Goal: Find specific page/section: Find specific page/section

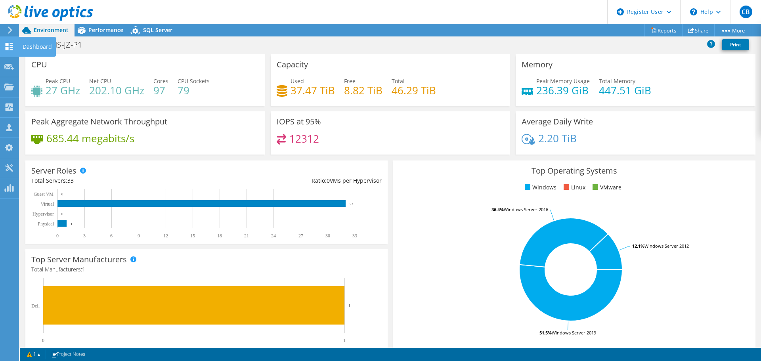
click at [11, 43] on use at bounding box center [10, 47] width 8 height 8
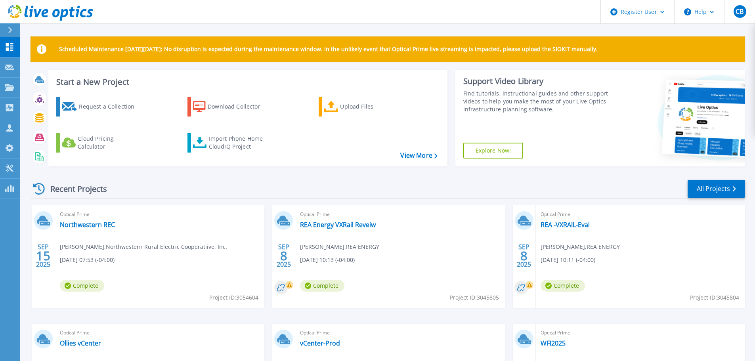
click at [11, 29] on icon at bounding box center [10, 30] width 4 height 6
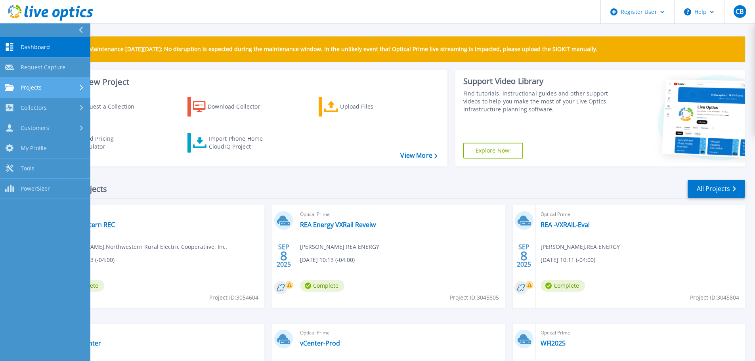
click at [53, 88] on div "Projects" at bounding box center [45, 87] width 81 height 7
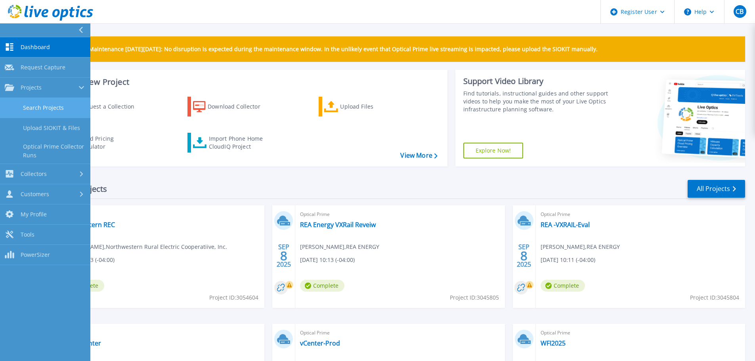
click at [56, 113] on link "Search Projects" at bounding box center [45, 108] width 90 height 20
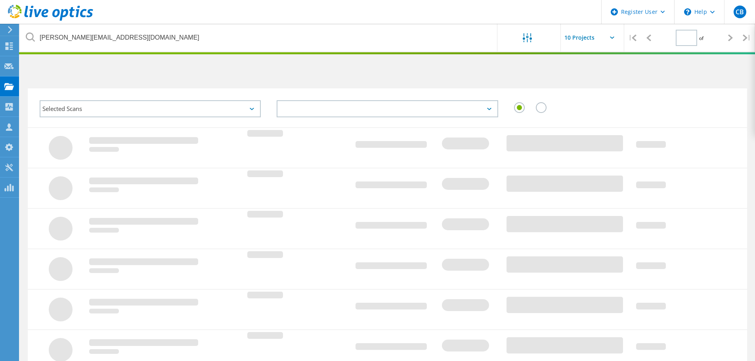
type input "1"
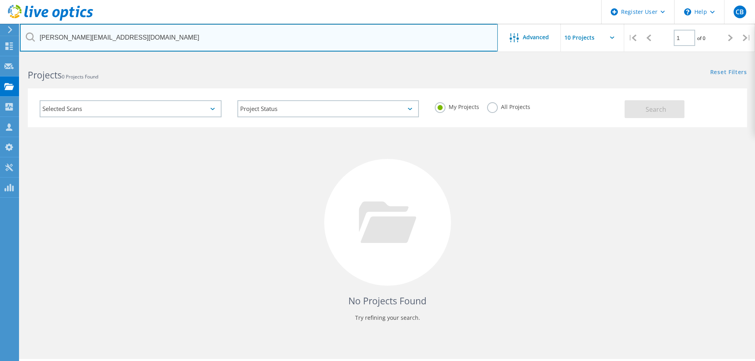
click at [357, 37] on input "tolson@burnhamholdings.com" at bounding box center [259, 38] width 478 height 28
paste input "Jeremy_Kelley@ccsenergy"
type input "Jeremy_Kelley@ccsenergy.com"
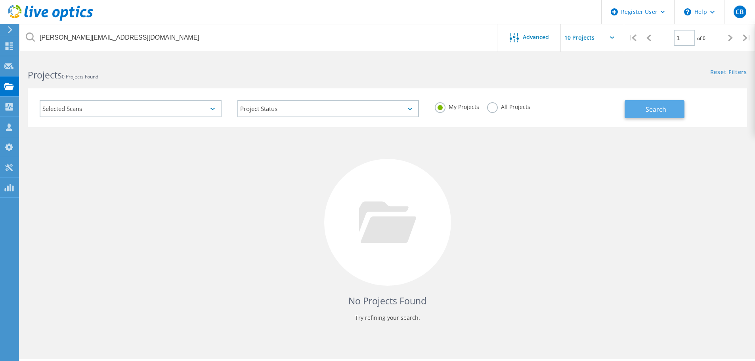
click at [638, 107] on button "Search" at bounding box center [655, 109] width 60 height 18
click at [496, 105] on label "All Projects" at bounding box center [508, 106] width 43 height 8
click at [0, 0] on input "All Projects" at bounding box center [0, 0] width 0 height 0
click at [652, 113] on span "Search" at bounding box center [656, 109] width 21 height 9
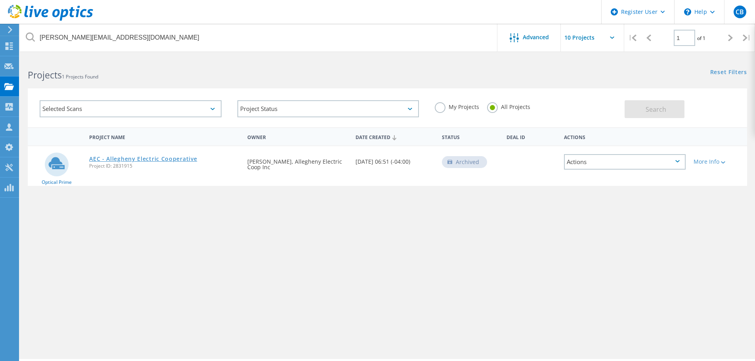
click at [185, 157] on link "AEC - Allegheny Electric Cooperative" at bounding box center [143, 159] width 108 height 6
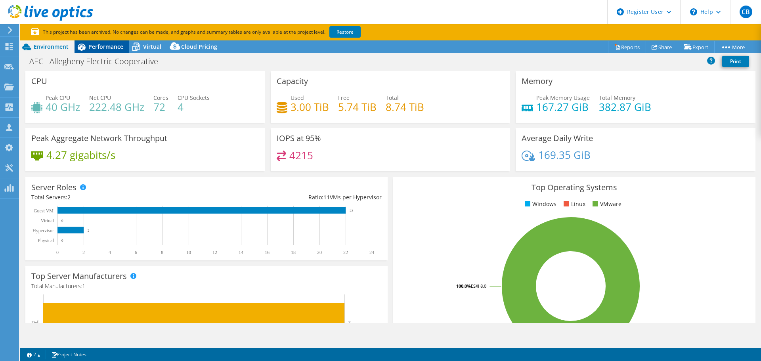
click at [111, 48] on span "Performance" at bounding box center [105, 47] width 35 height 8
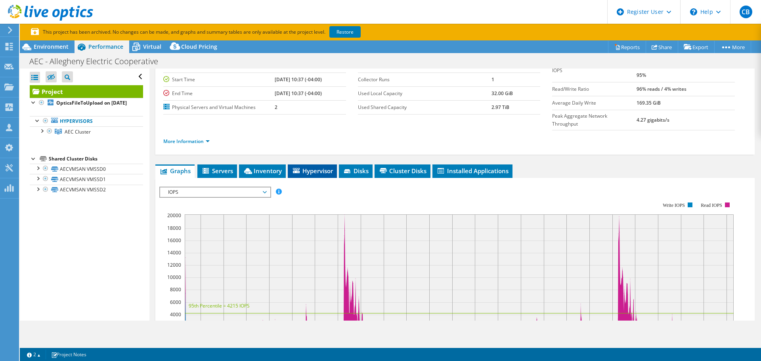
scroll to position [40, 0]
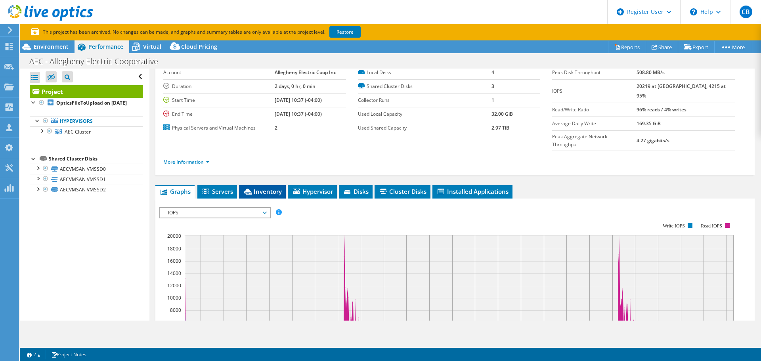
click at [276, 188] on span "Inventory" at bounding box center [262, 192] width 39 height 8
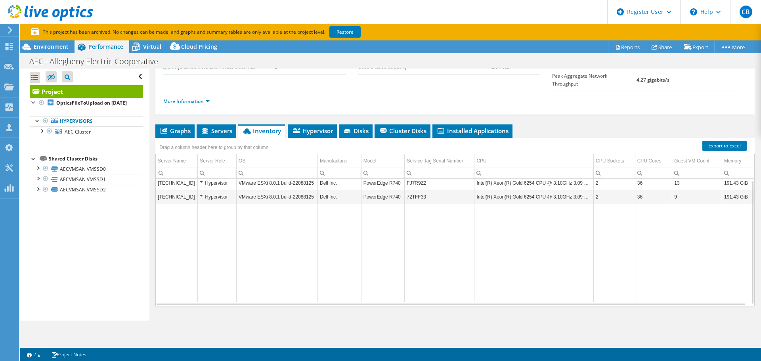
scroll to position [86, 0]
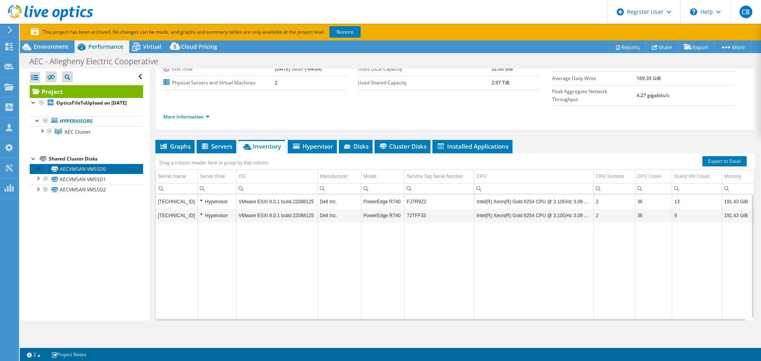
click at [101, 174] on link "AECVMSAN VMSSD0" at bounding box center [86, 169] width 113 height 10
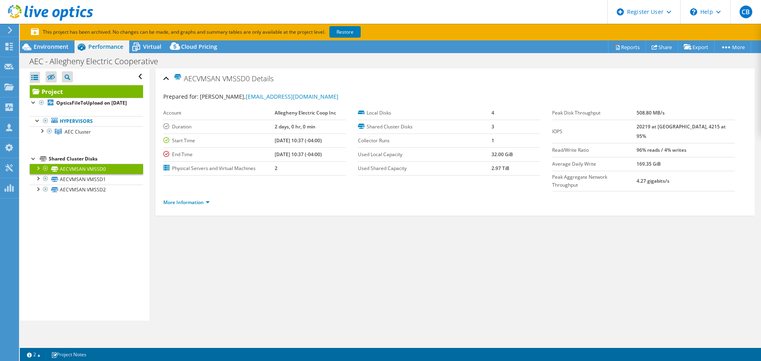
scroll to position [0, 0]
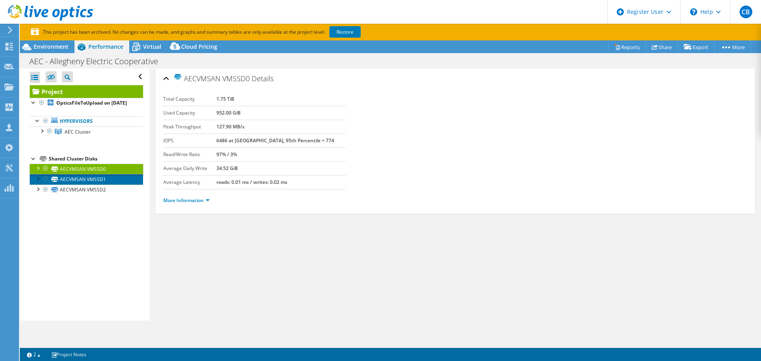
click at [103, 184] on link "AECVMSAN VMSSD1" at bounding box center [86, 179] width 113 height 10
